Goal: Check status: Check status

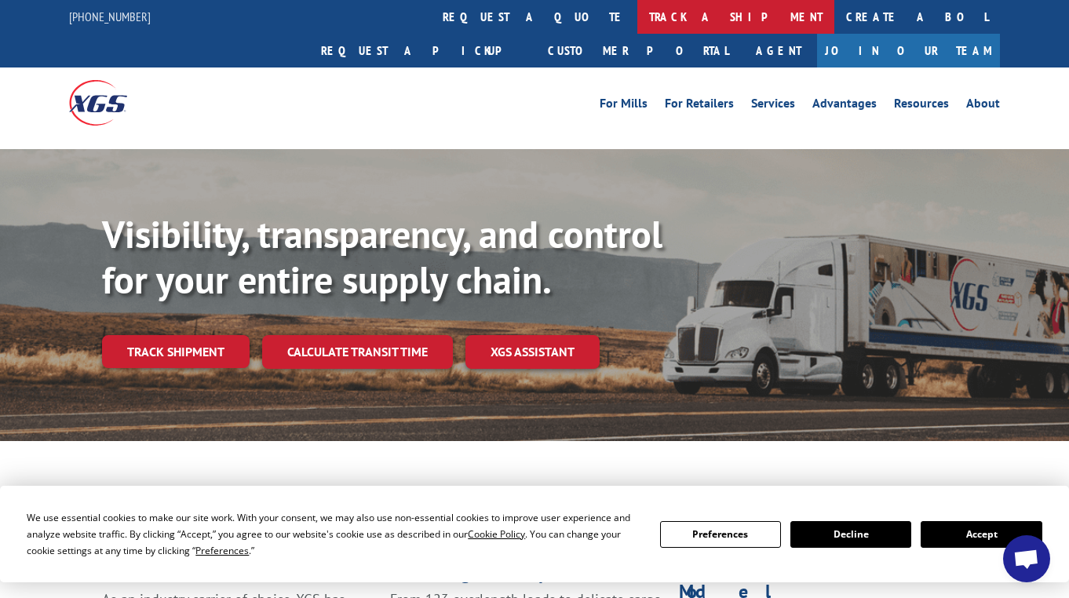
click at [638, 20] on link "track a shipment" at bounding box center [736, 17] width 197 height 34
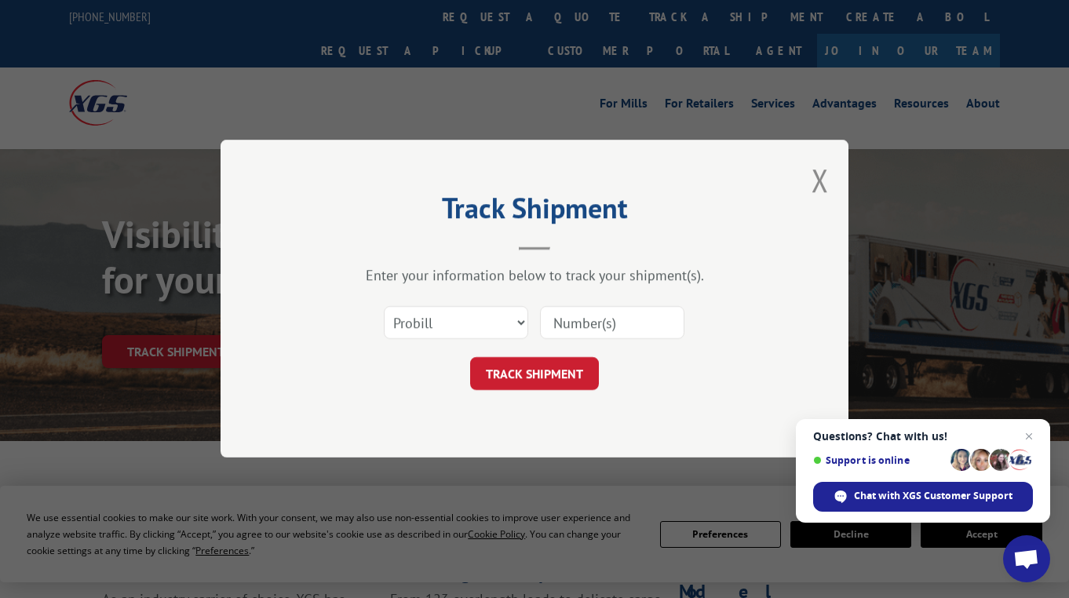
click at [612, 321] on input at bounding box center [612, 323] width 144 height 33
paste input "17001755"
type input "17001755"
click at [550, 381] on button "TRACK SHIPMENT" at bounding box center [534, 374] width 129 height 33
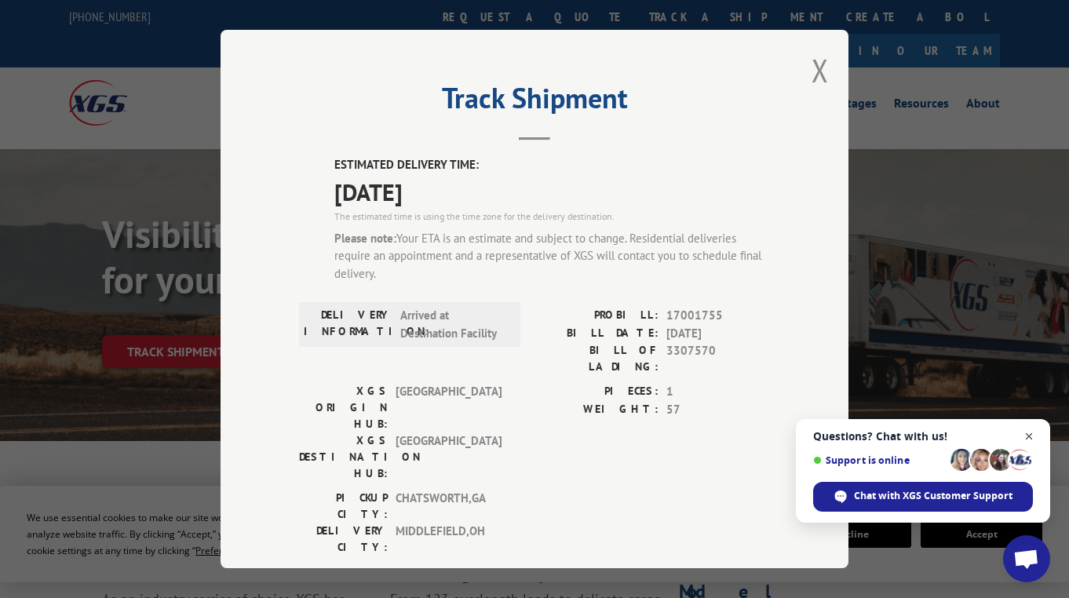
click at [1028, 435] on span "Close chat" at bounding box center [1030, 437] width 20 height 20
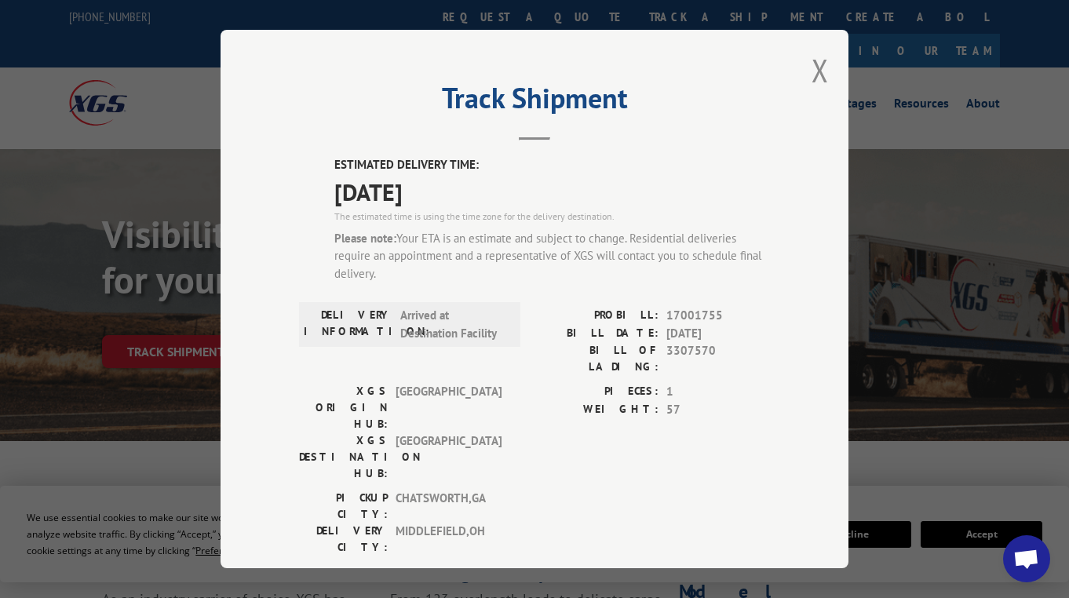
scroll to position [157, 0]
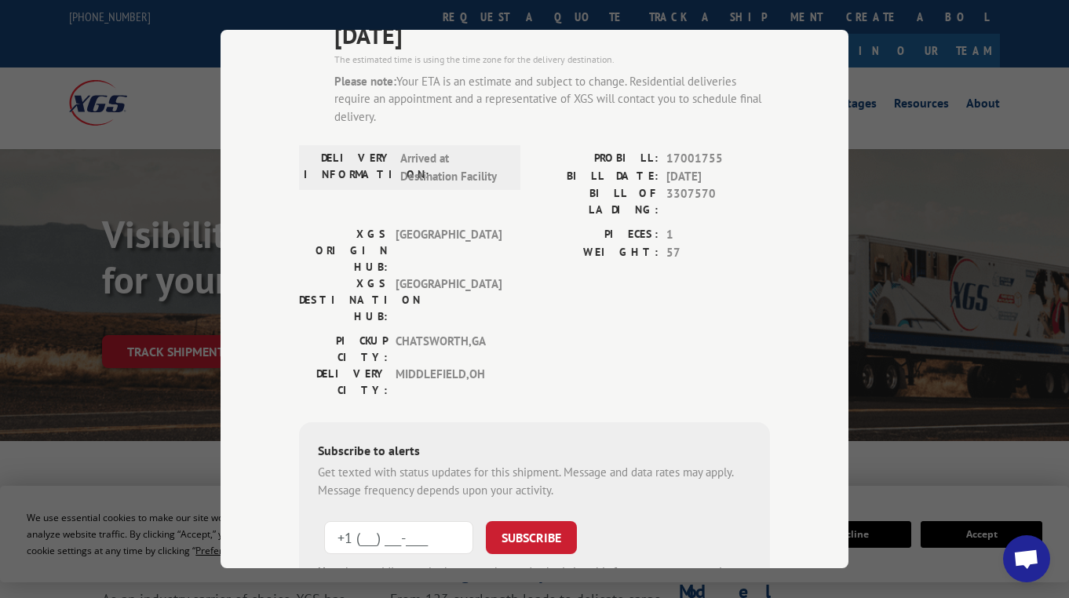
click at [429, 521] on input "+1 (___) ___-____" at bounding box center [398, 537] width 149 height 33
paste input "440) 632-2526"
type input "[PHONE_NUMBER]"
click at [527, 521] on button "SUBSCRIBE" at bounding box center [531, 537] width 91 height 33
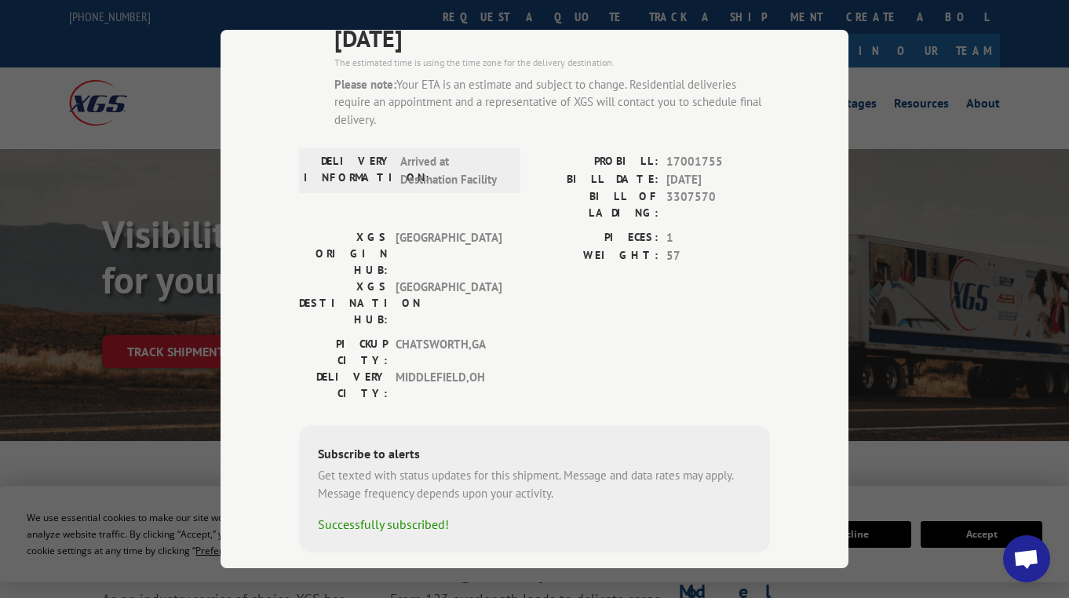
scroll to position [0, 0]
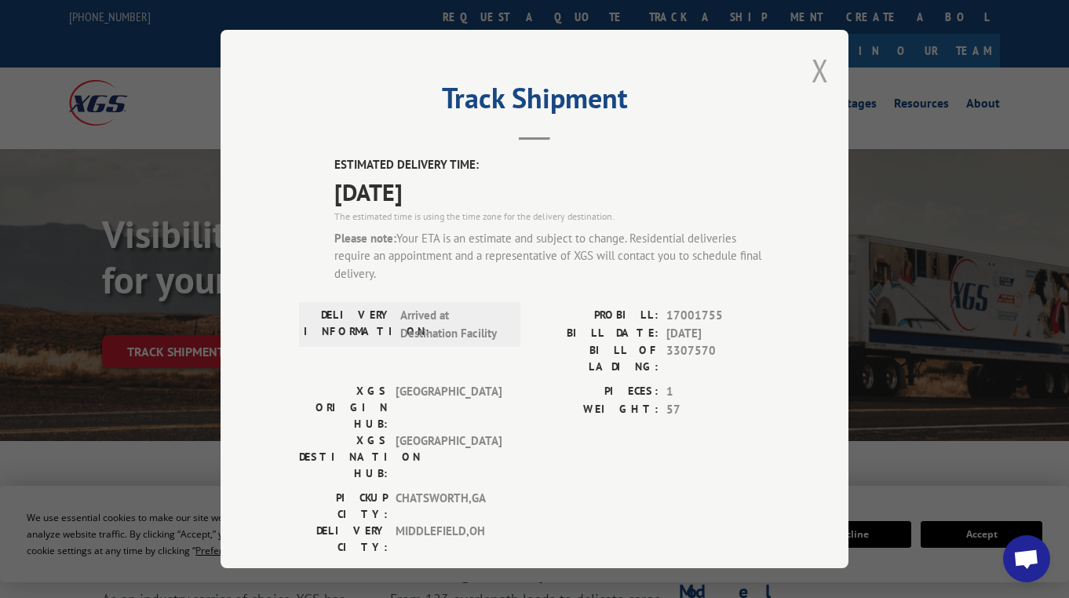
click at [812, 63] on button "Close modal" at bounding box center [820, 70] width 17 height 42
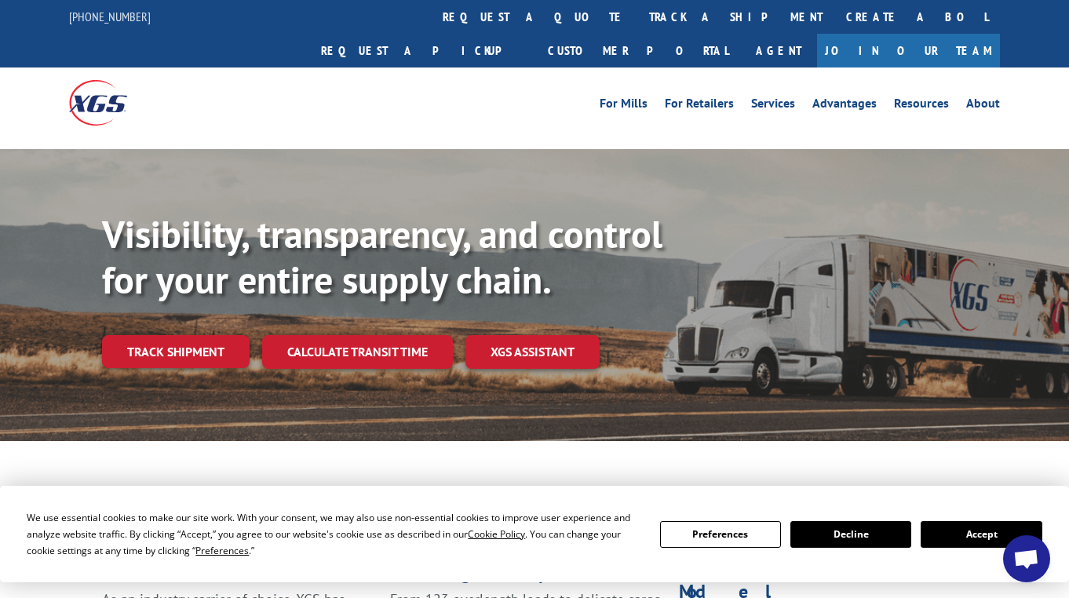
click at [1036, 562] on span "Open chat" at bounding box center [1027, 561] width 26 height 22
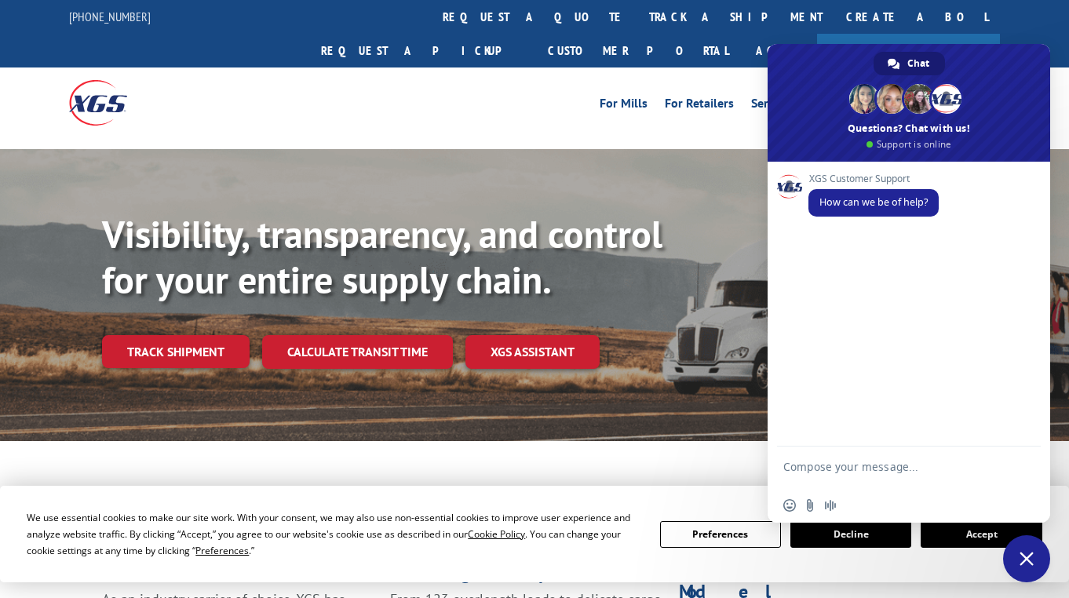
click at [845, 465] on textarea "Compose your message..." at bounding box center [892, 474] width 217 height 28
click at [837, 473] on textarea "Compose your message..." at bounding box center [892, 474] width 217 height 28
type textarea "where is my shipment,"
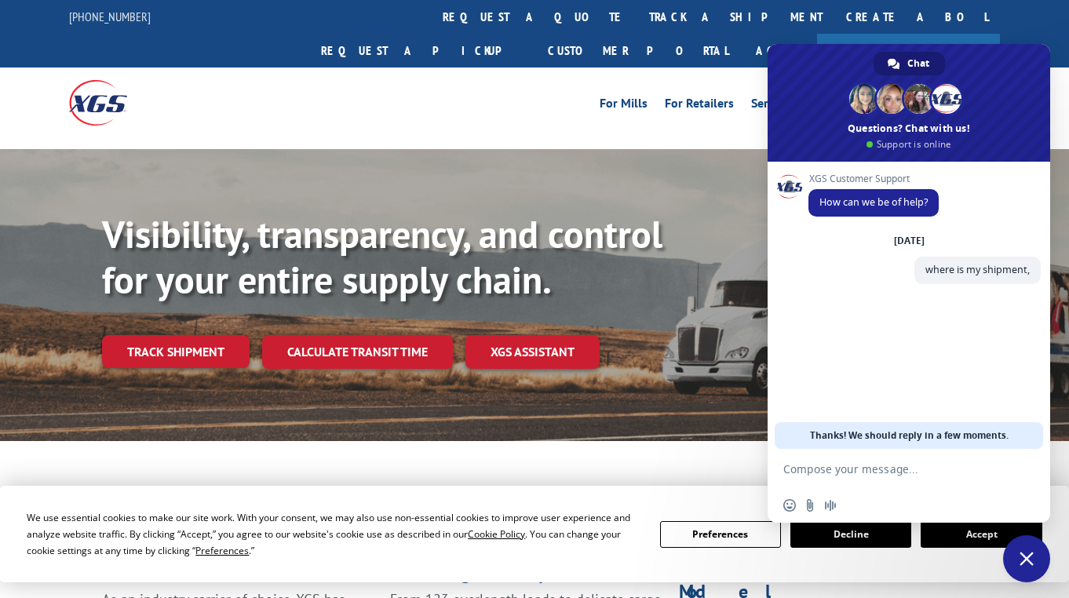
paste textarea "17001755"
type textarea "17001755"
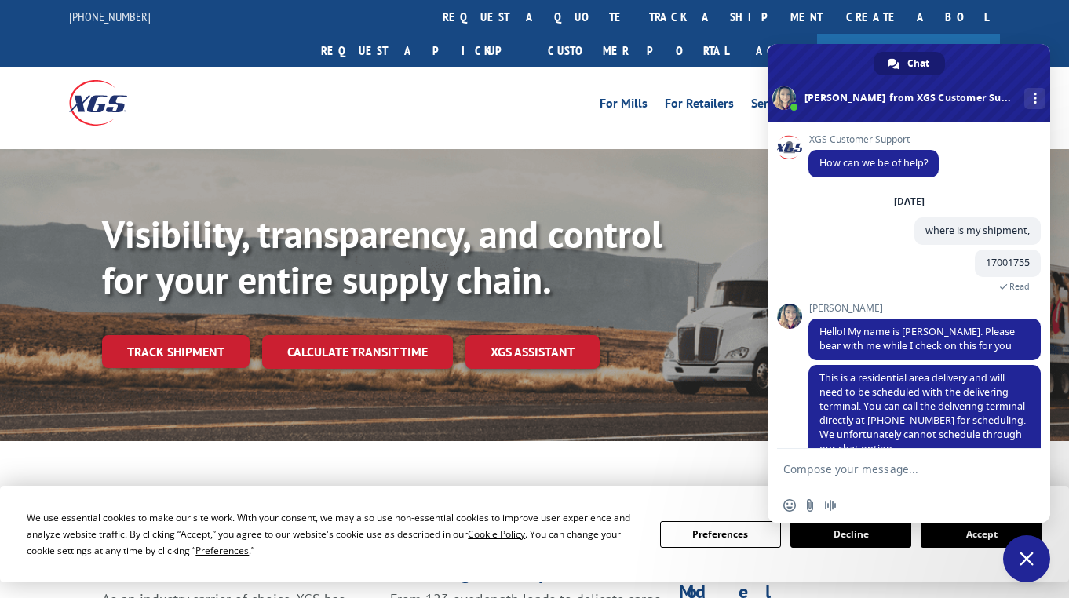
scroll to position [32, 0]
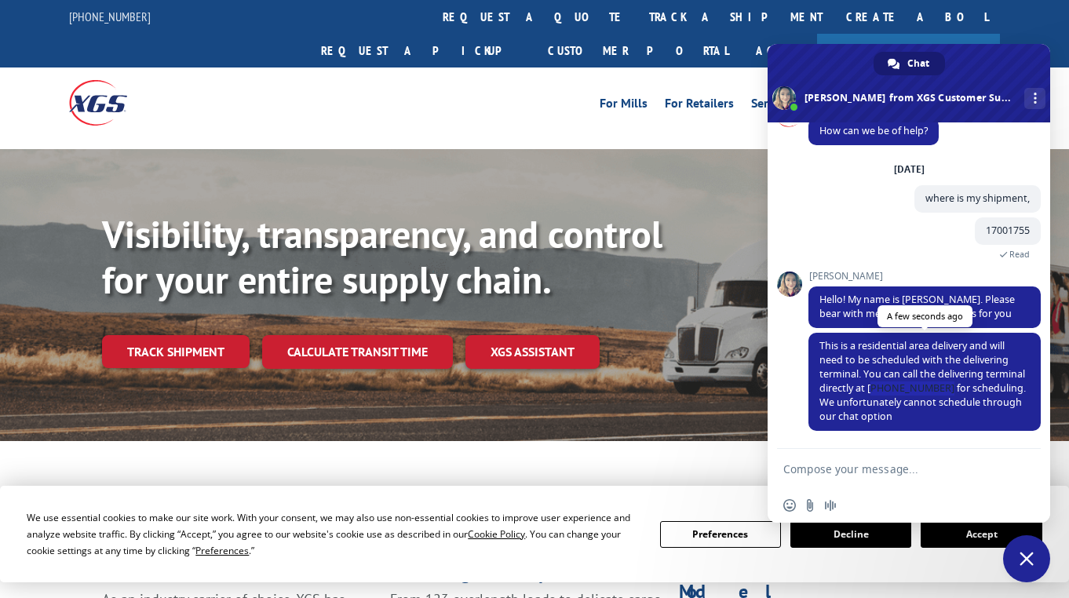
drag, startPoint x: 886, startPoint y: 389, endPoint x: 952, endPoint y: 389, distance: 66.0
click at [952, 389] on span "This is a residential area delivery and will need to be scheduled with the deli…" at bounding box center [923, 381] width 207 height 84
copy span "330)227-6354"
click at [875, 479] on form at bounding box center [892, 470] width 217 height 42
click at [873, 470] on textarea "Compose your message..." at bounding box center [892, 469] width 217 height 14
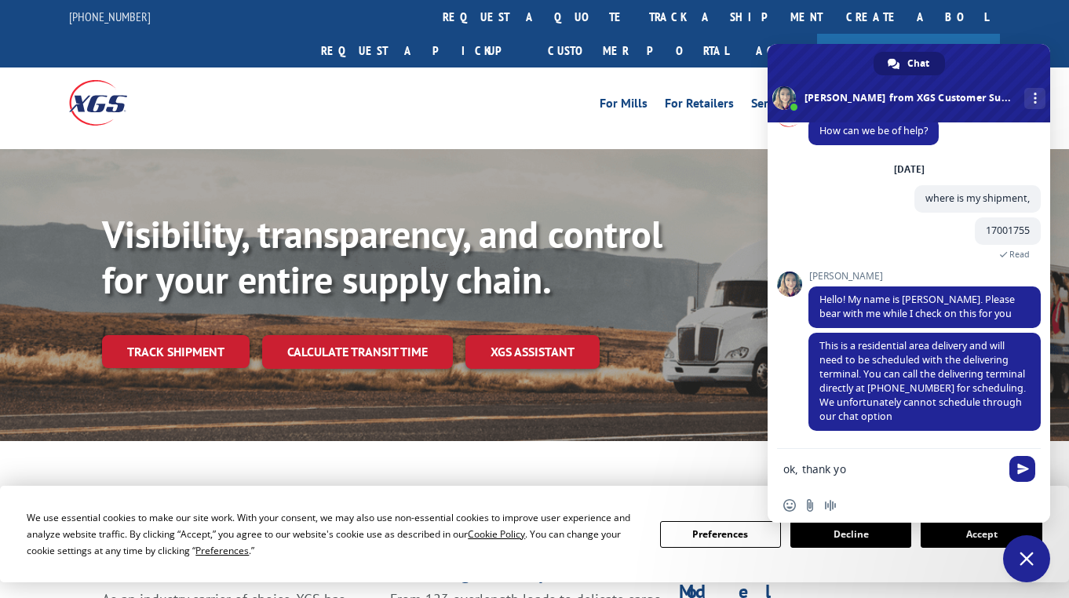
type textarea "ok, thank you"
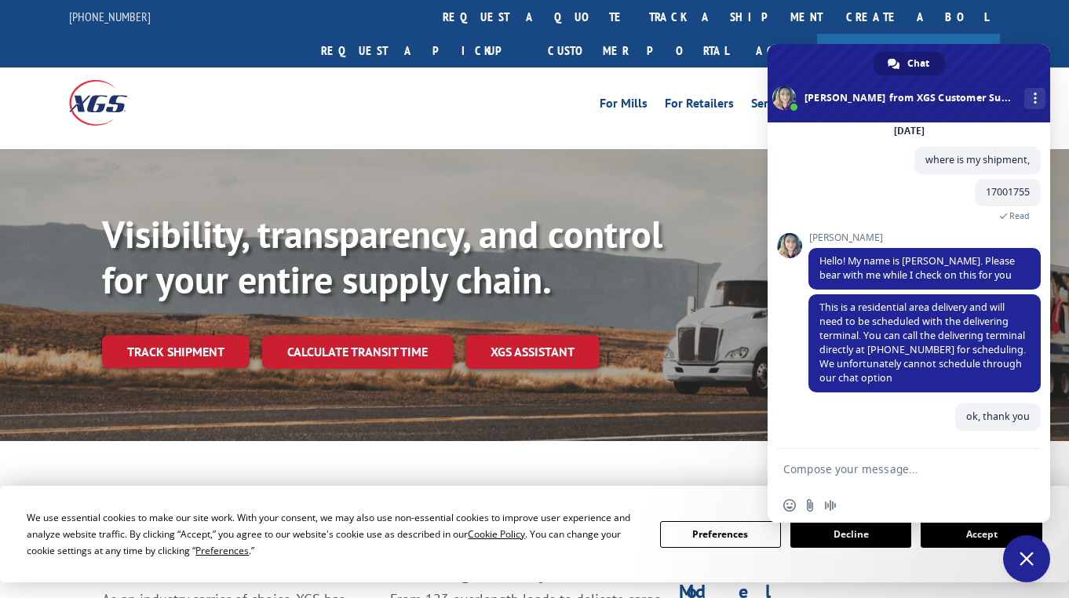
scroll to position [71, 0]
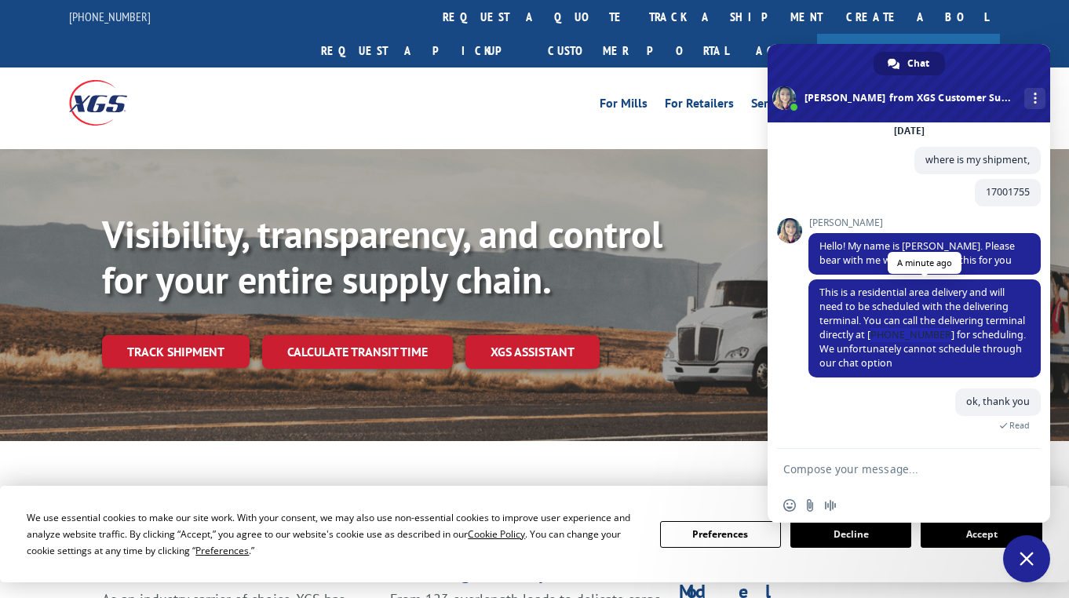
drag, startPoint x: 888, startPoint y: 331, endPoint x: 949, endPoint y: 333, distance: 60.5
click at [949, 333] on span "This is a residential area delivery and will need to be scheduled with the deli…" at bounding box center [923, 328] width 207 height 84
copy span "330)227-6354"
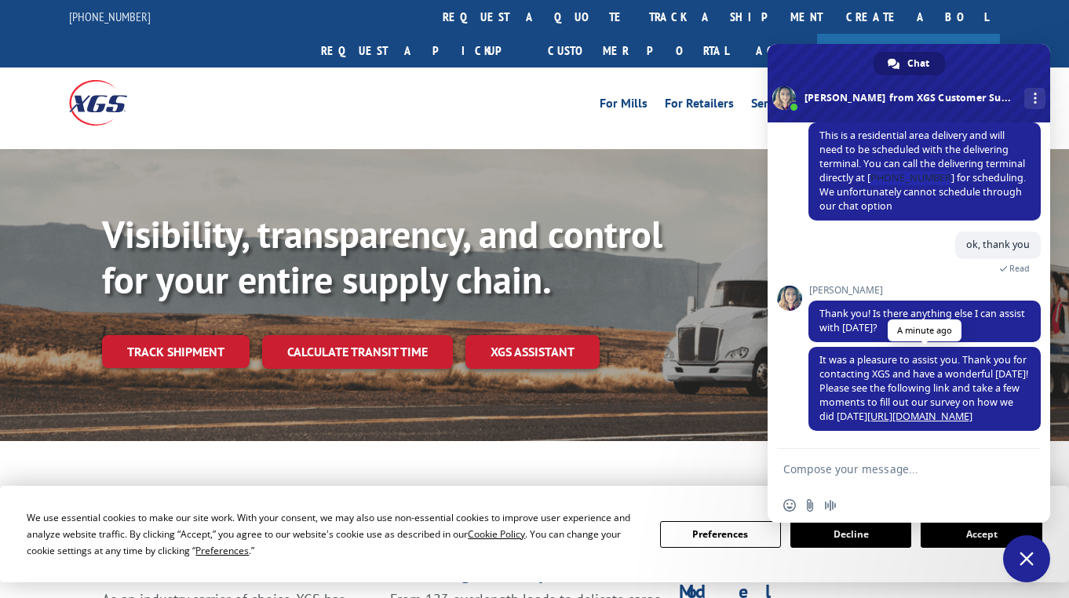
scroll to position [163, 0]
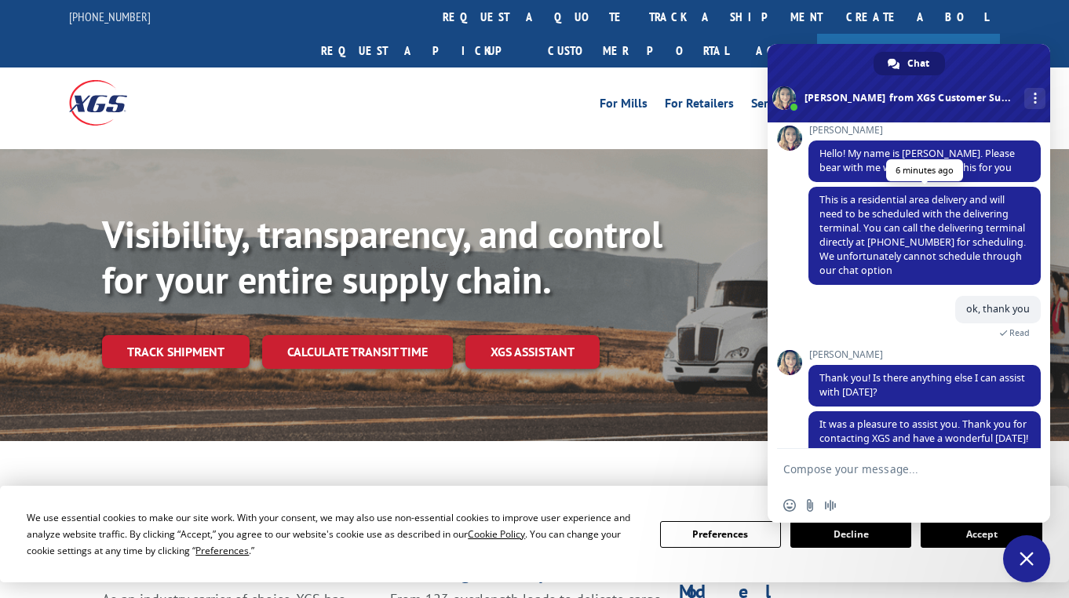
click at [832, 225] on span "This is a residential area delivery and will need to be scheduled with the deli…" at bounding box center [923, 235] width 207 height 84
click at [788, 244] on div "XGS Customer Support How can we be of help? [DATE] where is my shipment, 7 minu…" at bounding box center [909, 285] width 283 height 327
